Goal: Information Seeking & Learning: Learn about a topic

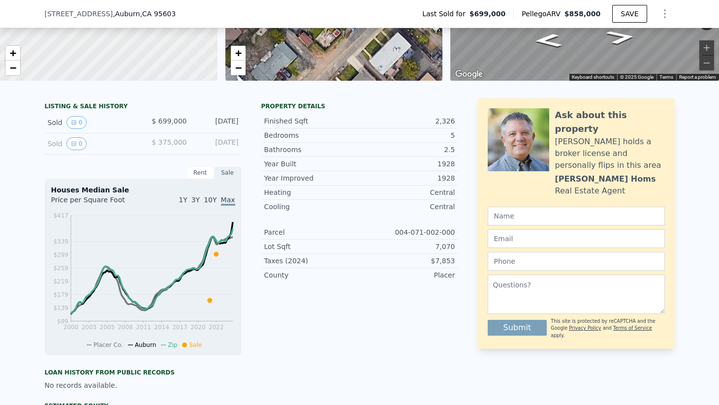
scroll to position [139, 0]
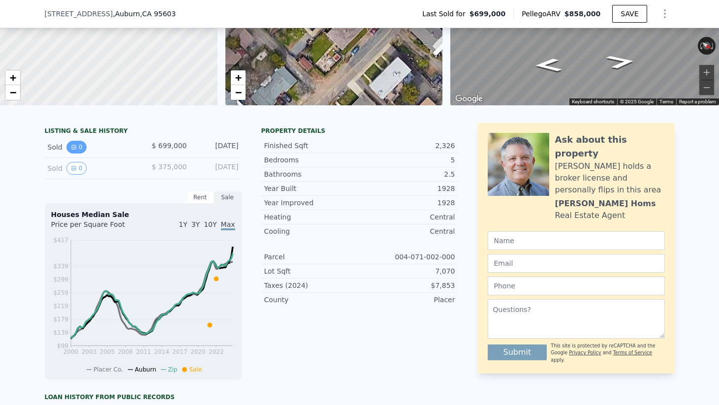
click at [72, 151] on button "0" at bounding box center [76, 147] width 21 height 13
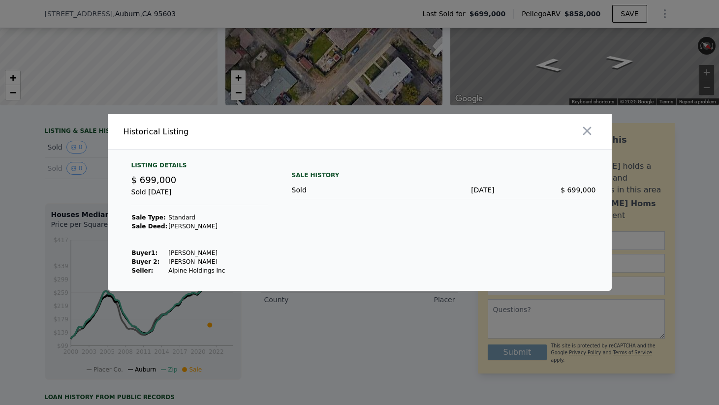
click at [51, 154] on div at bounding box center [359, 202] width 719 height 405
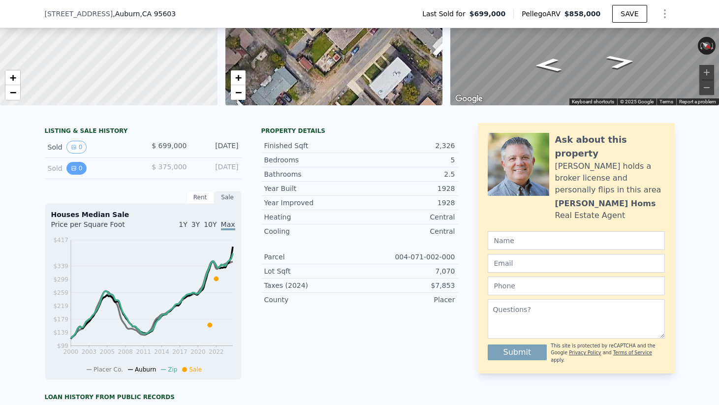
click at [76, 166] on button "0" at bounding box center [76, 168] width 21 height 13
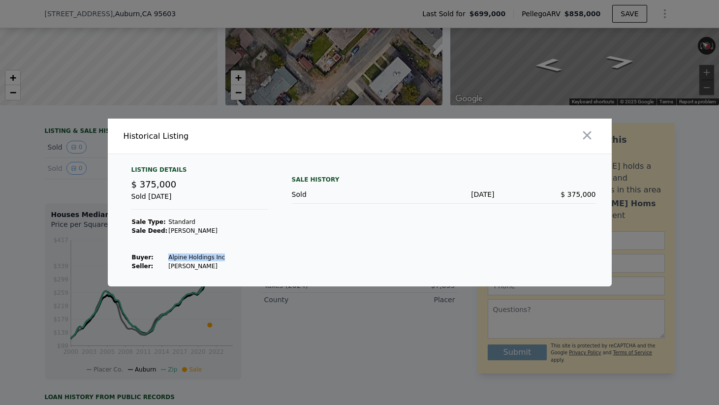
drag, startPoint x: 164, startPoint y: 258, endPoint x: 217, endPoint y: 254, distance: 52.3
click at [217, 254] on td "Alpine Holdings Inc" at bounding box center [197, 257] width 58 height 9
copy td "Alpine Holdings Inc"
click at [586, 139] on icon "button" at bounding box center [587, 135] width 14 height 14
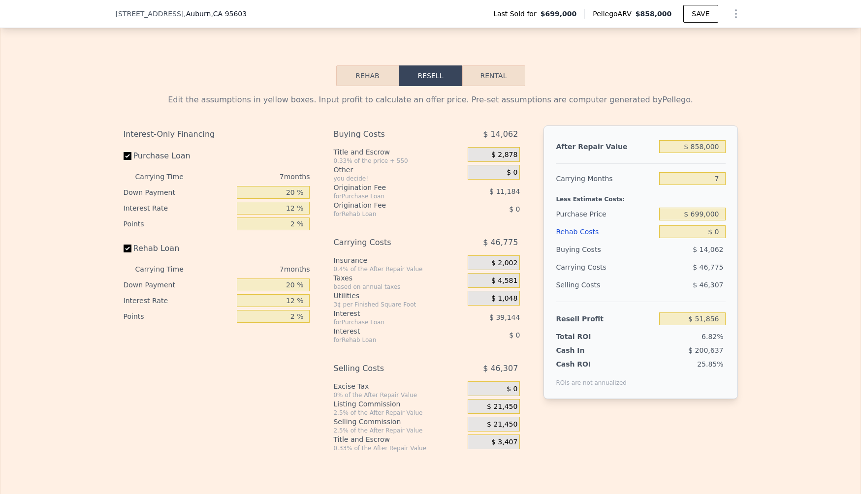
scroll to position [1350, 0]
click at [504, 73] on button "Rental" at bounding box center [493, 74] width 63 height 21
select select "30"
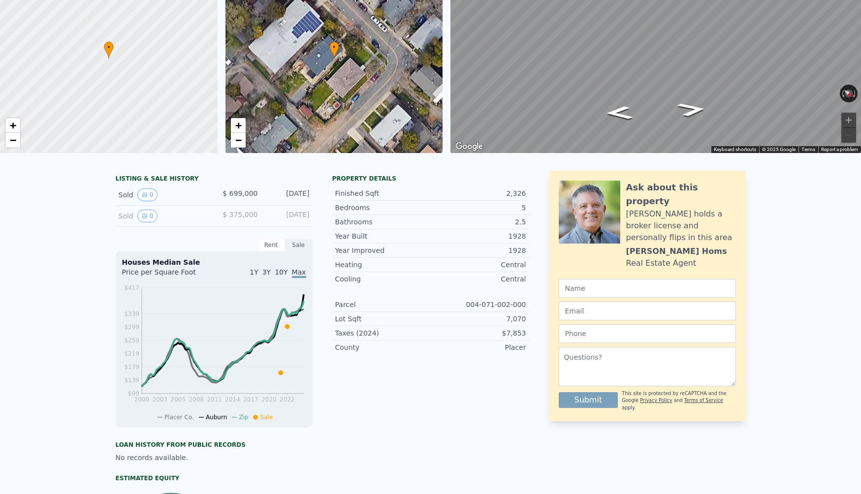
scroll to position [3, 0]
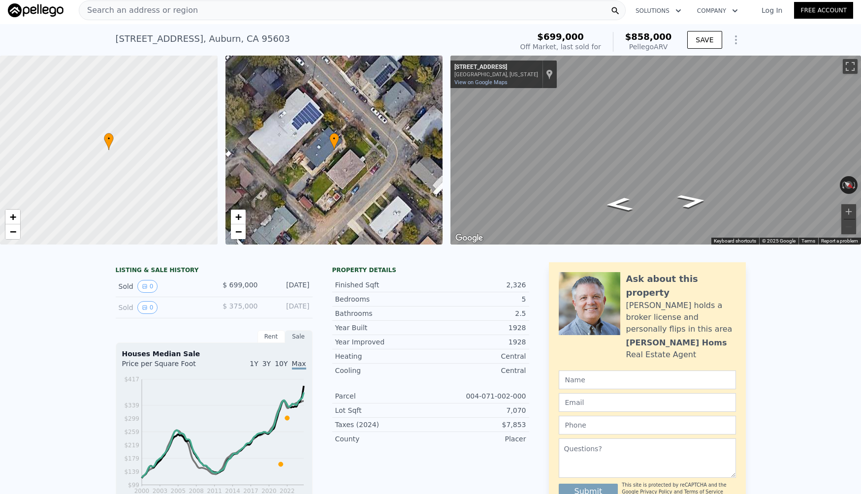
click at [530, 265] on div "LISTING & SALE HISTORY Sold 0 $ 699,000 [DATE] Sold 0 $ 375,000 [DATE] Rent Sal…" at bounding box center [431, 471] width 630 height 418
